Goal: Transaction & Acquisition: Download file/media

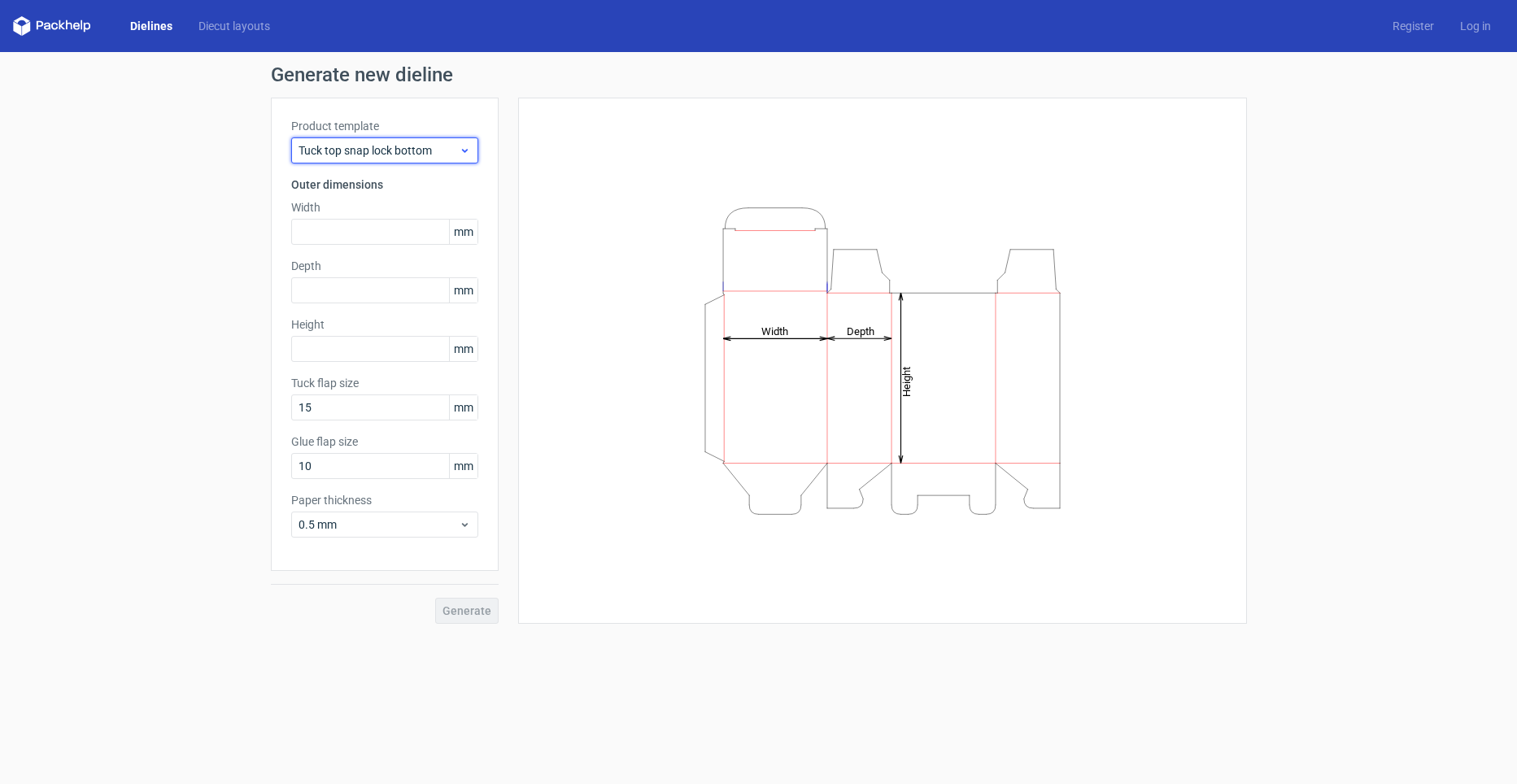
click at [339, 152] on span "Tuck top snap lock bottom" at bounding box center [378, 150] width 160 height 16
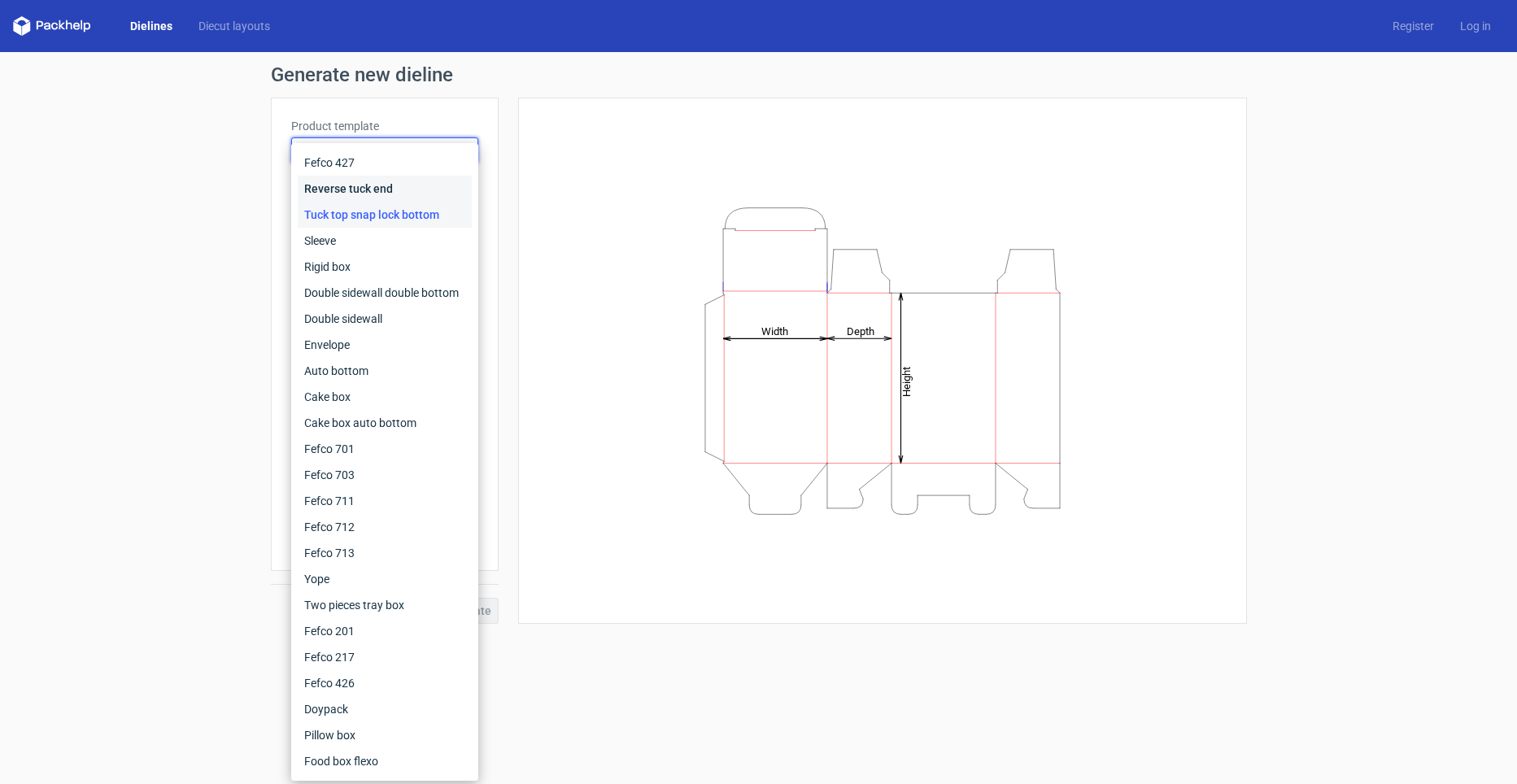
click at [352, 199] on div "Reverse tuck end" at bounding box center [384, 188] width 174 height 26
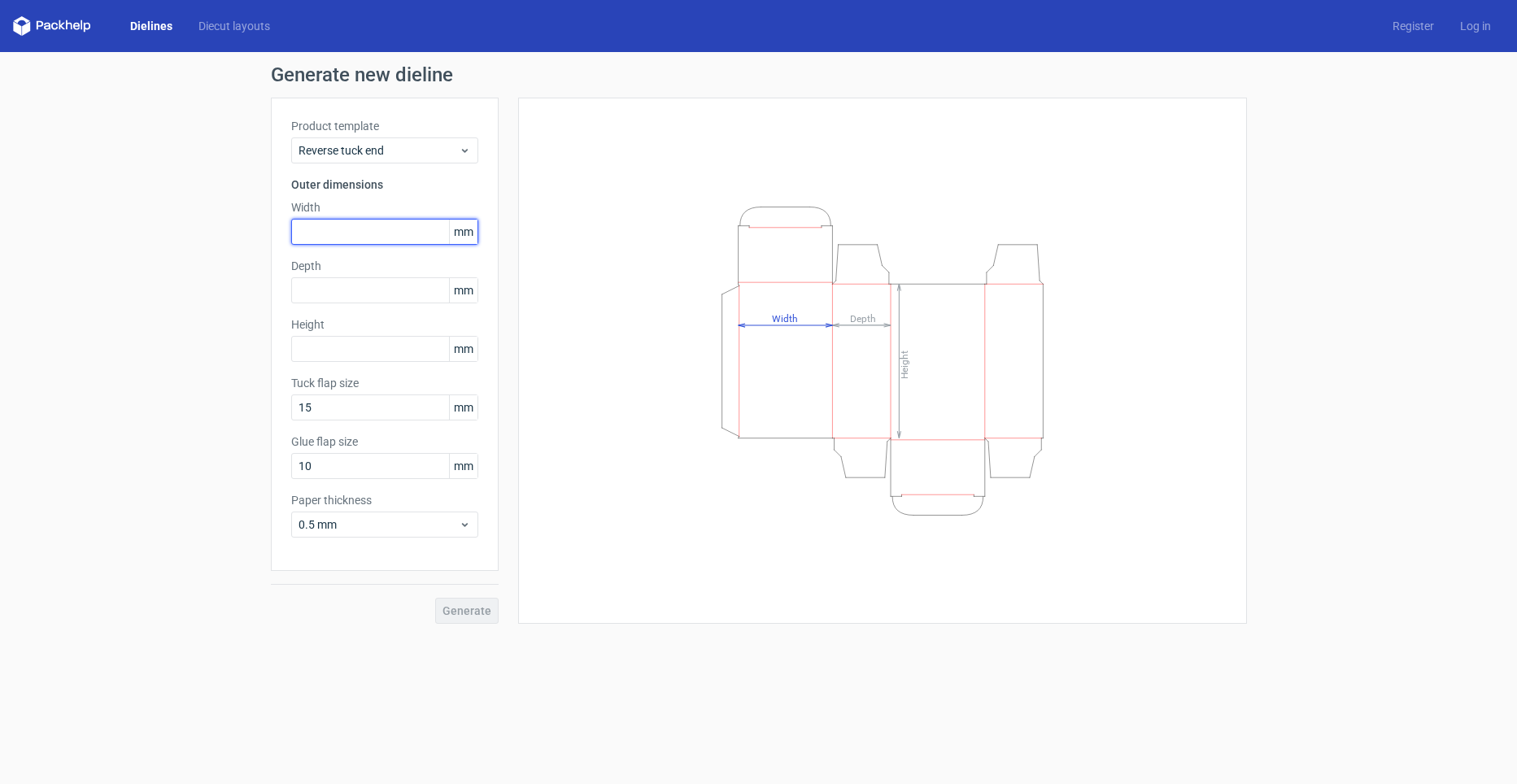
click at [342, 231] on input "text" at bounding box center [384, 231] width 187 height 26
type input "42"
type input "31"
drag, startPoint x: 308, startPoint y: 231, endPoint x: 222, endPoint y: 230, distance: 86.0
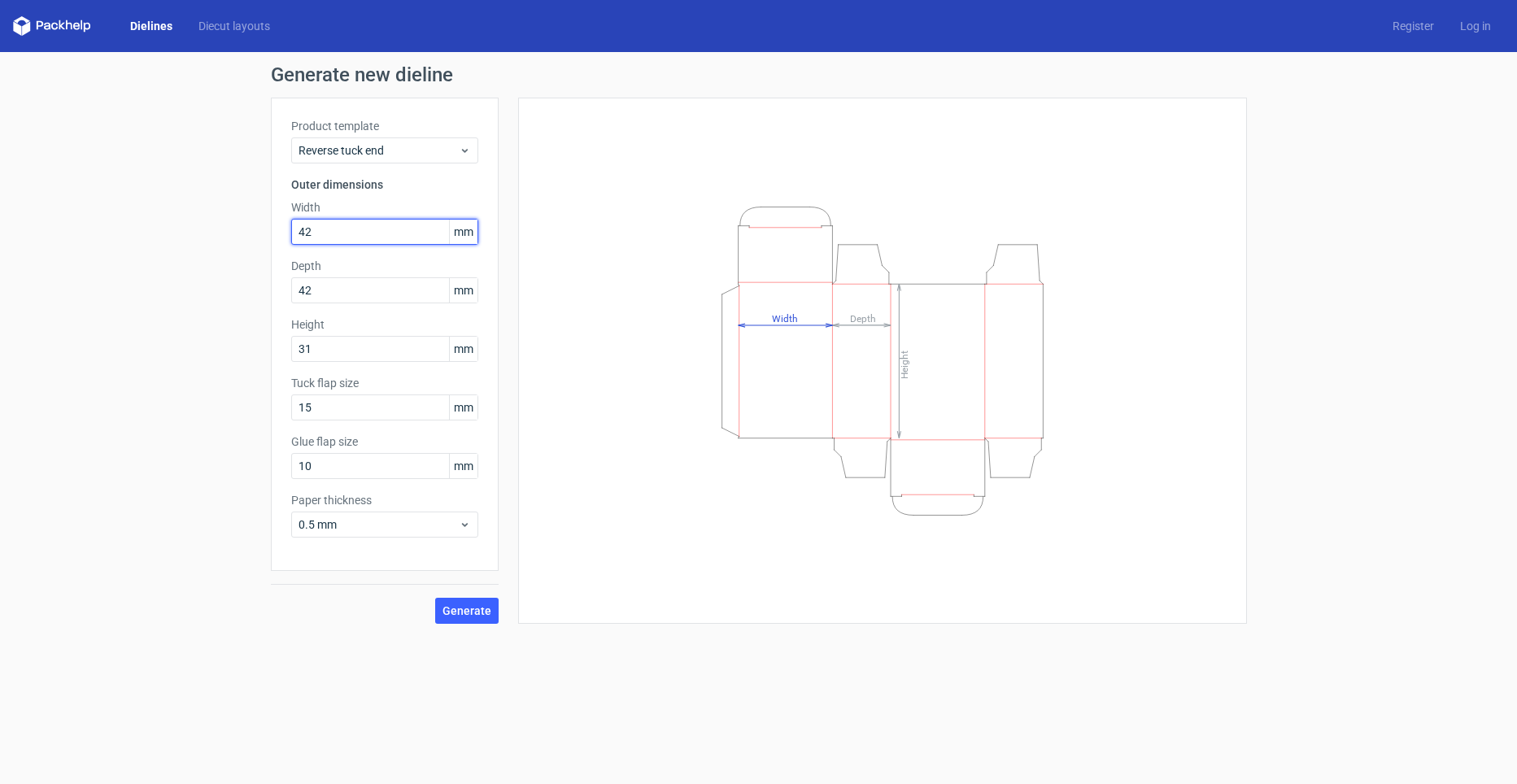
click at [223, 230] on div "Generate new dieline Product template Reverse tuck end Outer dimensions Width 4…" at bounding box center [758, 345] width 1517 height 585
type input "40"
drag, startPoint x: 330, startPoint y: 227, endPoint x: 10, endPoint y: 187, distance: 322.5
click at [34, 200] on div "Generate new dieline Product template Reverse tuck end Outer dimensions Width 4…" at bounding box center [758, 345] width 1517 height 585
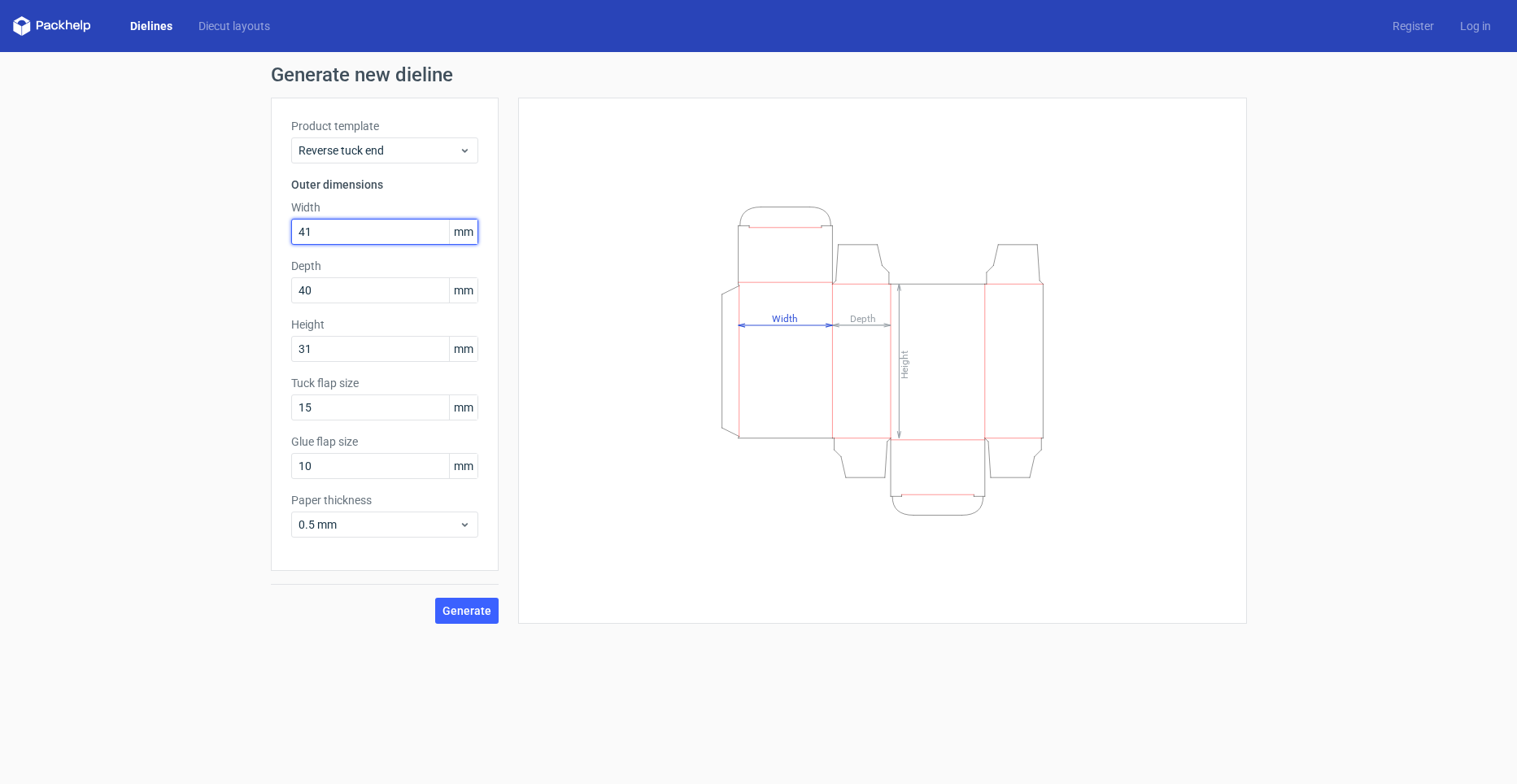
type input "41"
type input "32"
click at [460, 611] on span "Generate" at bounding box center [466, 610] width 49 height 11
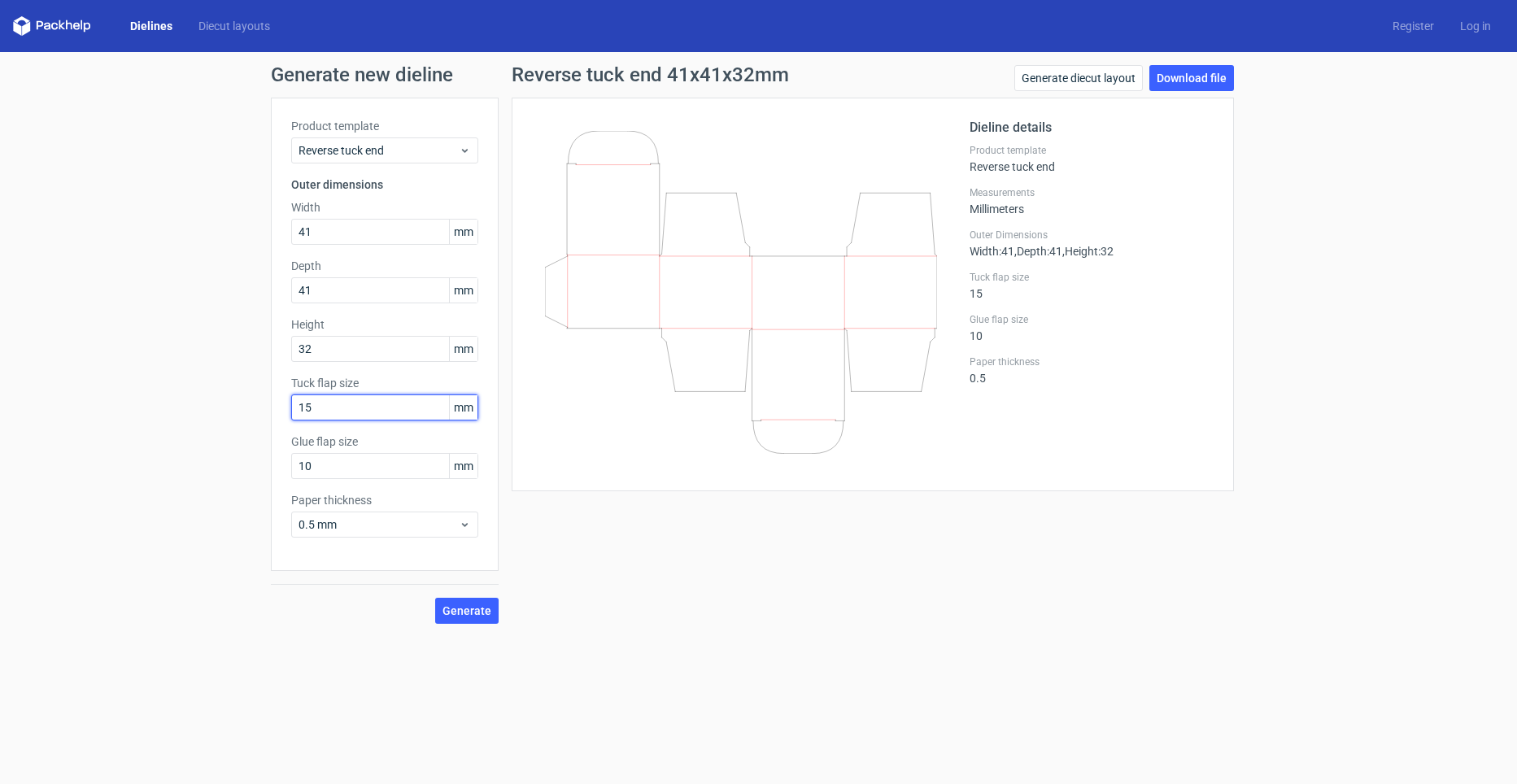
drag, startPoint x: 374, startPoint y: 414, endPoint x: 133, endPoint y: 396, distance: 241.7
click at [133, 396] on div "Generate new dieline Product template Reverse tuck end Outer dimensions Width 4…" at bounding box center [758, 345] width 1517 height 585
type input "10"
click at [469, 605] on span "Generate" at bounding box center [466, 610] width 49 height 11
click at [1208, 84] on link "Download file" at bounding box center [1191, 78] width 84 height 26
